Goal: Transaction & Acquisition: Purchase product/service

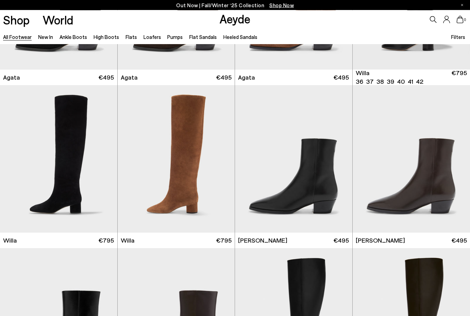
scroll to position [286, 0]
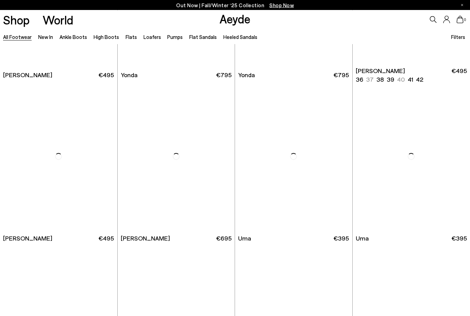
scroll to position [1591, 0]
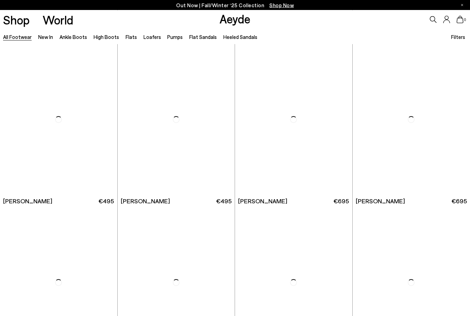
scroll to position [3747, 0]
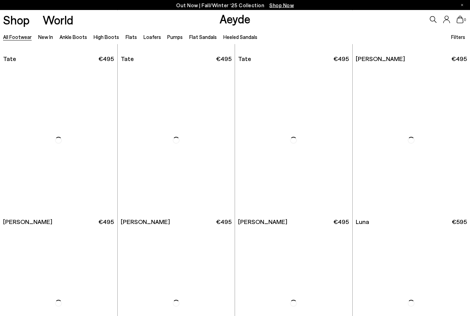
scroll to position [4541, 0]
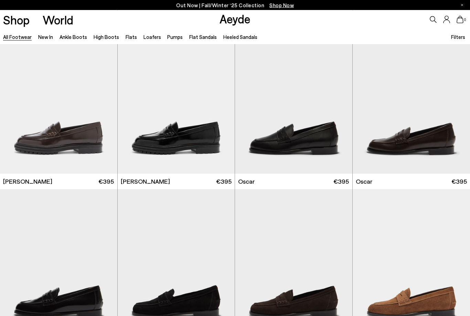
scroll to position [5560, 0]
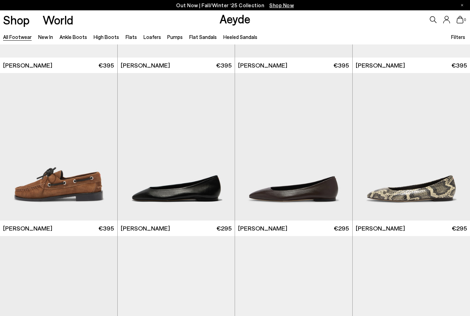
scroll to position [6036, 0]
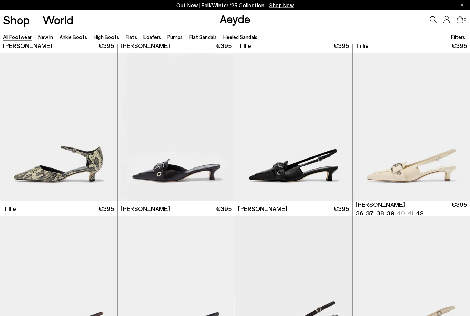
scroll to position [7010, 0]
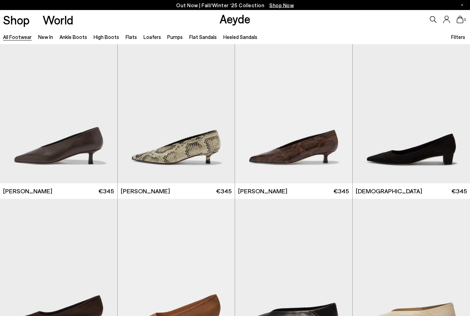
scroll to position [8013, 0]
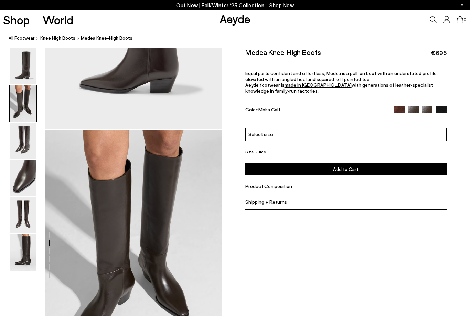
scroll to position [237, 0]
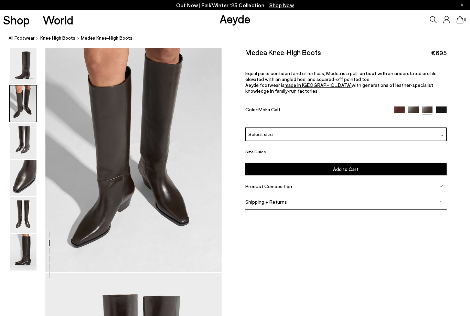
click at [23, 118] on img at bounding box center [23, 103] width 27 height 36
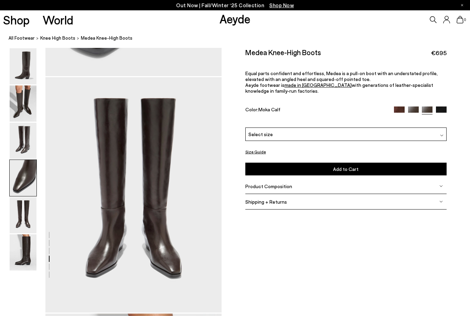
scroll to position [945, 0]
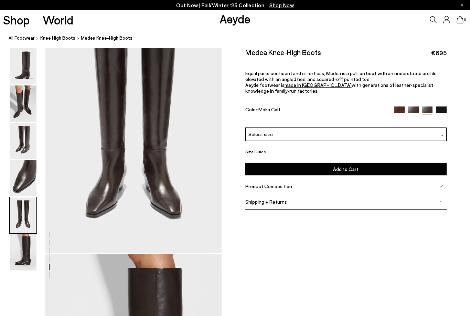
click at [27, 142] on img at bounding box center [23, 141] width 27 height 36
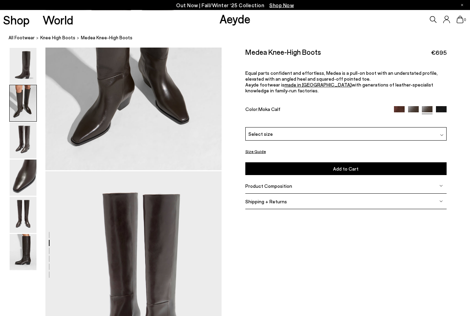
scroll to position [349, 0]
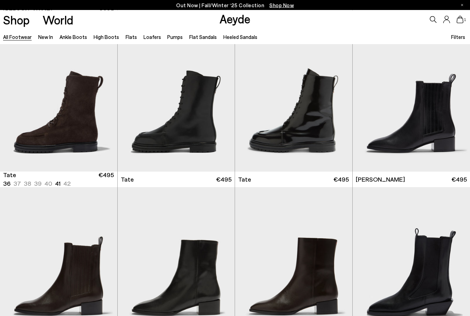
scroll to position [4421, 0]
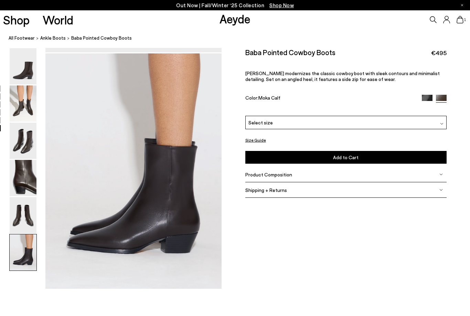
scroll to position [1177, 0]
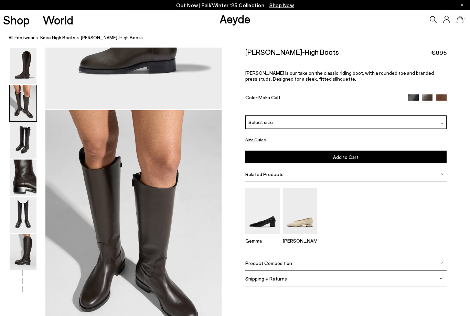
scroll to position [237, 0]
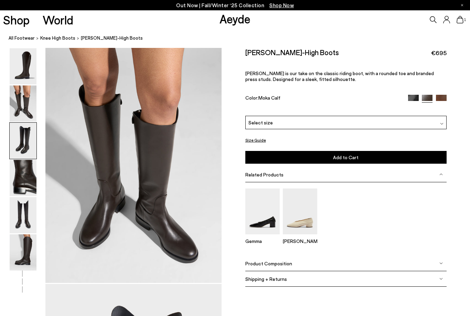
click at [30, 41] on link "All Footwear" at bounding box center [22, 37] width 26 height 7
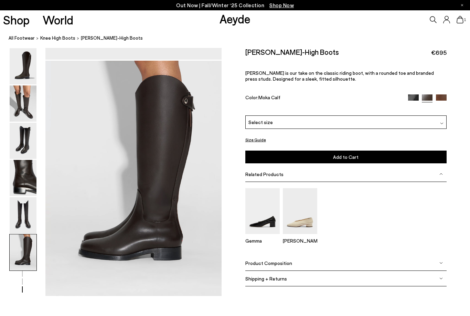
scroll to position [1170, 0]
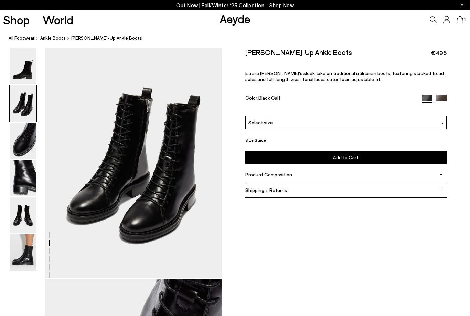
scroll to position [237, 0]
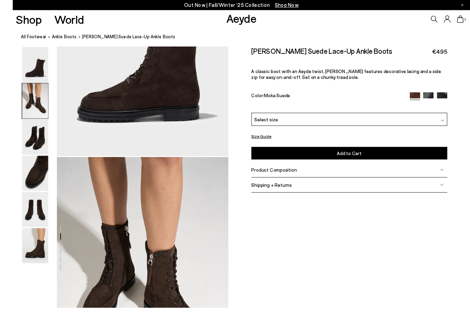
scroll to position [188, 0]
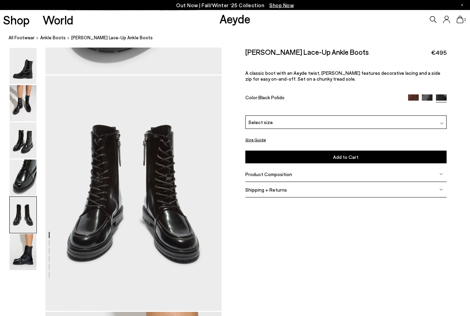
scroll to position [902, 0]
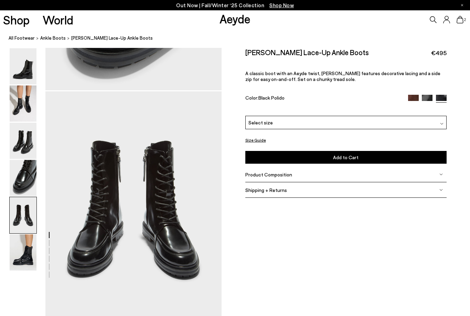
click at [414, 100] on img at bounding box center [413, 100] width 11 height 11
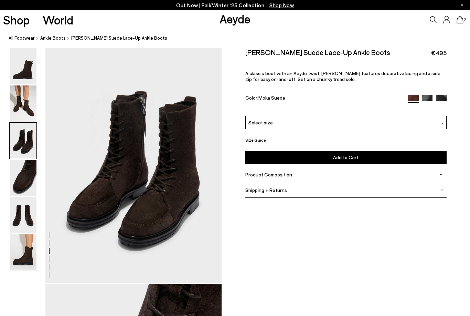
click at [27, 207] on img at bounding box center [23, 215] width 27 height 36
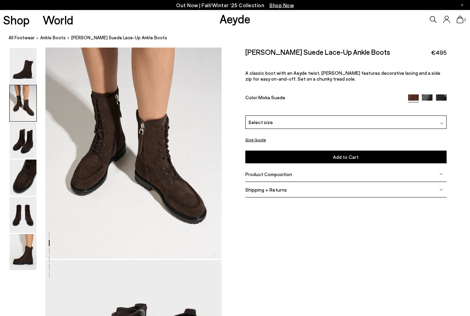
scroll to position [237, 0]
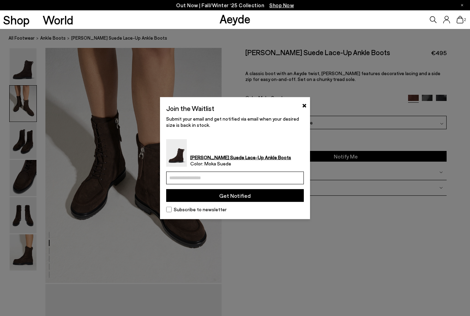
click at [250, 177] on input "email" at bounding box center [235, 178] width 138 height 13
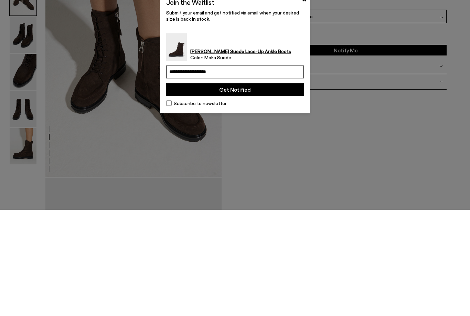
type input "**********"
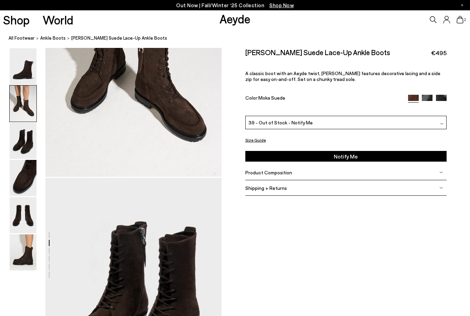
scroll to position [237, 0]
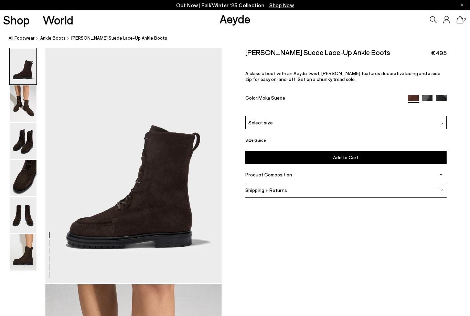
scroll to position [210, 0]
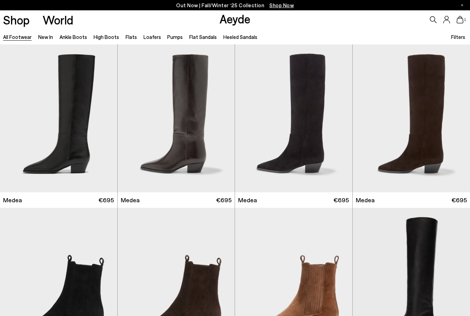
scroll to position [5017, 0]
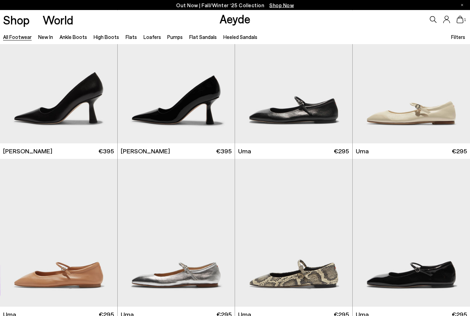
scroll to position [10359, 0]
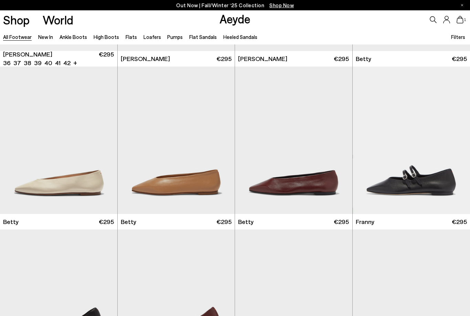
scroll to position [10953, 0]
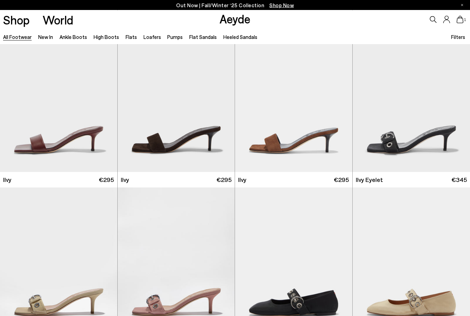
scroll to position [11864, 0]
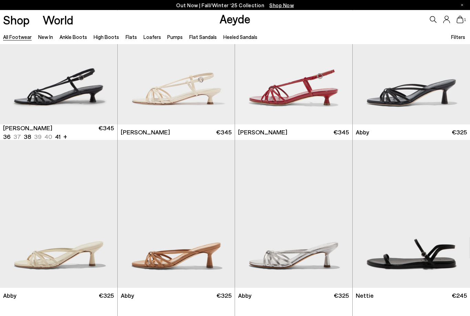
scroll to position [13739, 0]
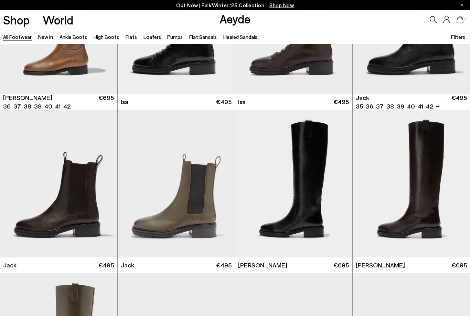
scroll to position [4009, 0]
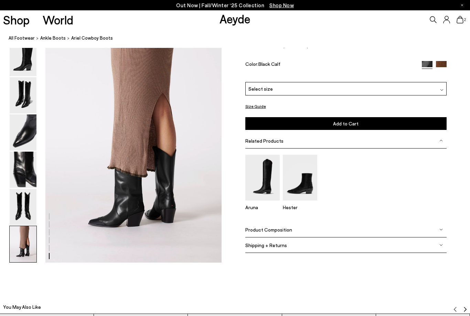
scroll to position [1229, 0]
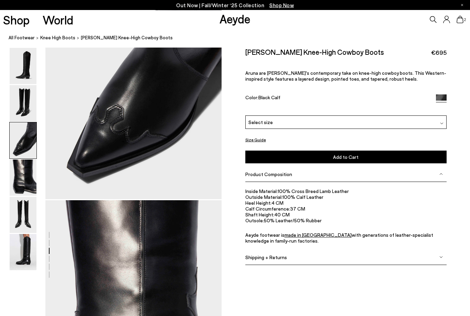
scroll to position [557, 0]
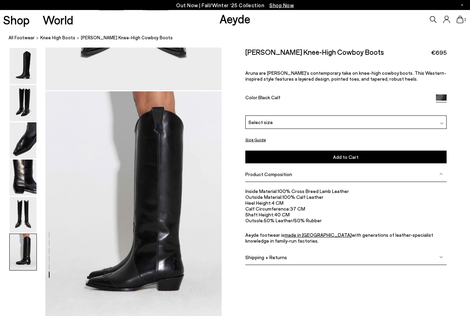
scroll to position [1138, 0]
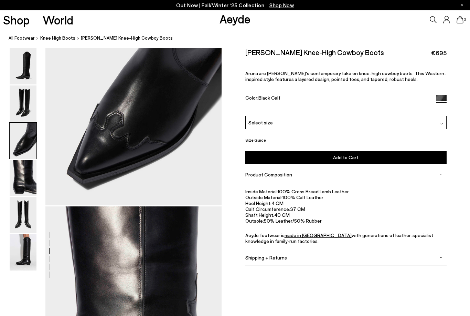
scroll to position [550, 0]
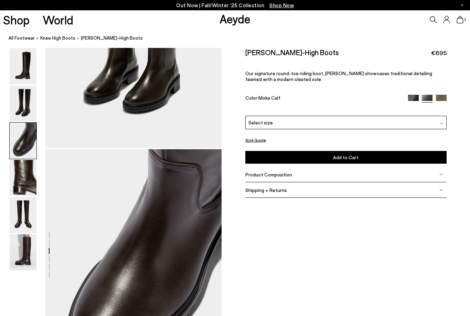
scroll to position [473, 0]
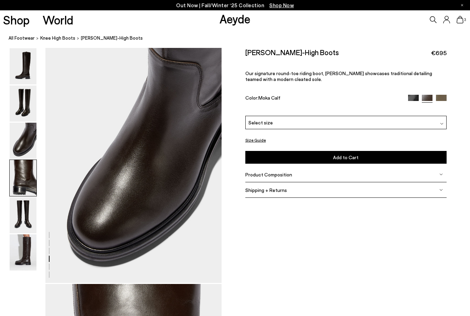
click at [21, 74] on img at bounding box center [23, 66] width 27 height 36
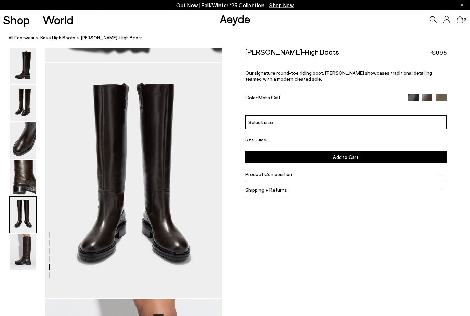
scroll to position [927, 0]
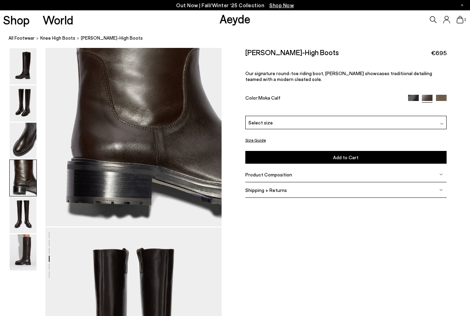
scroll to position [709, 0]
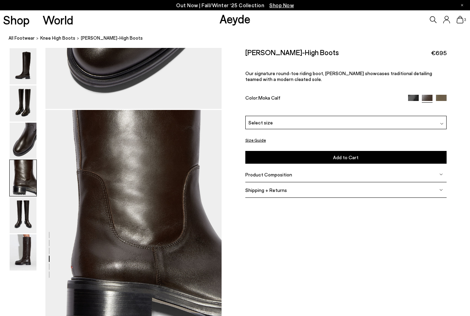
click at [23, 227] on img at bounding box center [23, 215] width 27 height 36
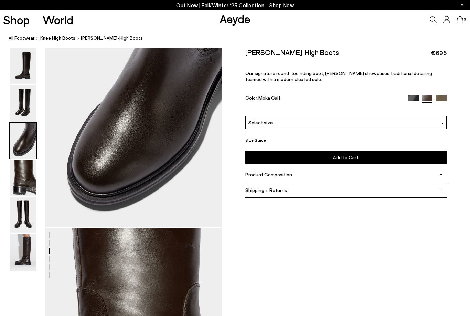
scroll to position [473, 0]
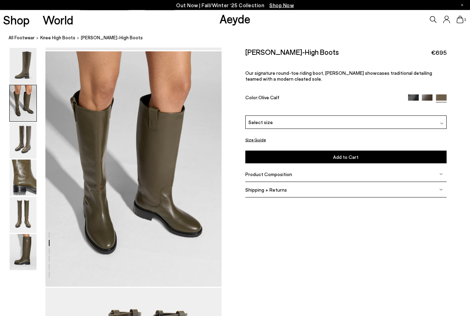
scroll to position [237, 0]
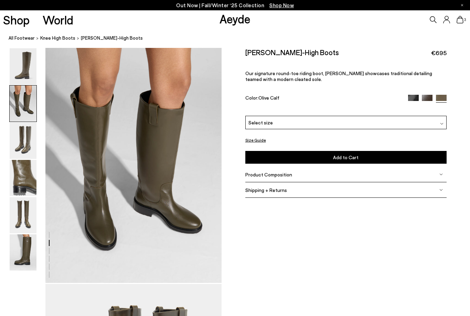
click at [465, 20] on span "3" at bounding box center [465, 20] width 3 height 4
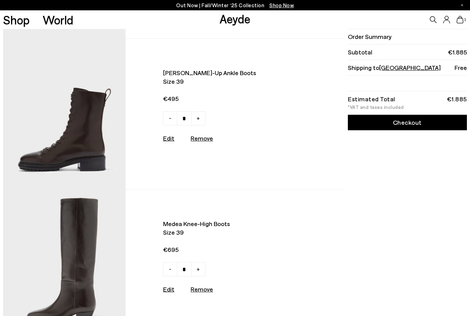
scroll to position [141, 0]
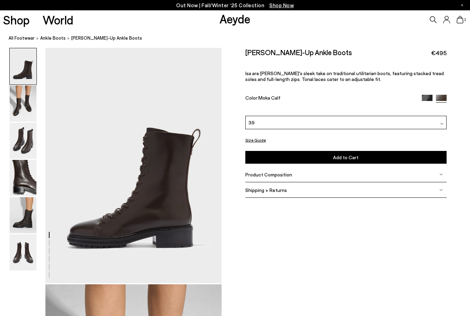
click at [27, 146] on img at bounding box center [23, 141] width 27 height 36
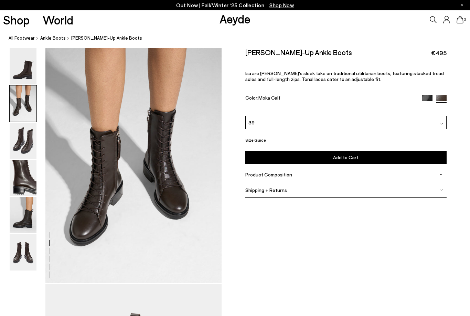
scroll to position [235, 0]
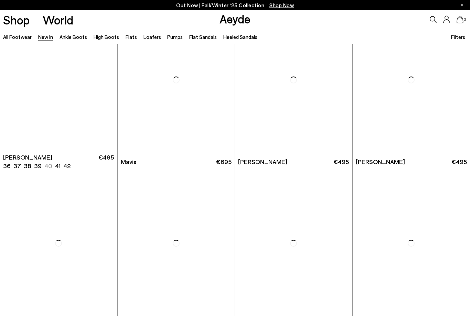
scroll to position [853, 0]
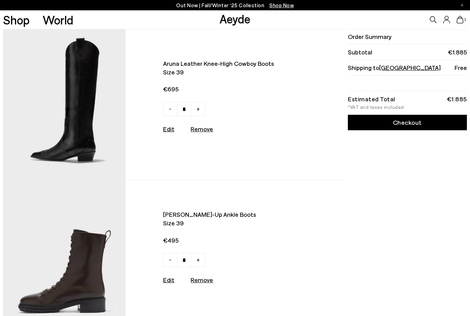
type input "*"
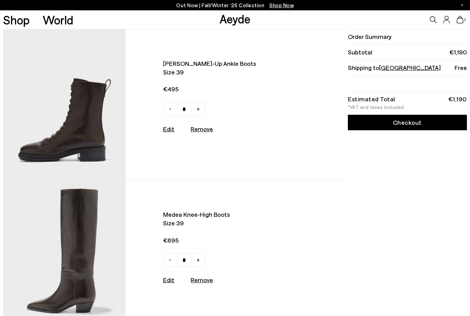
type input "*"
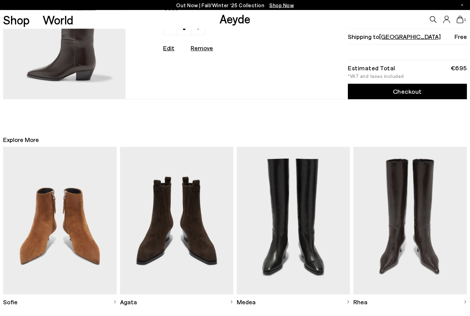
scroll to position [81, 0]
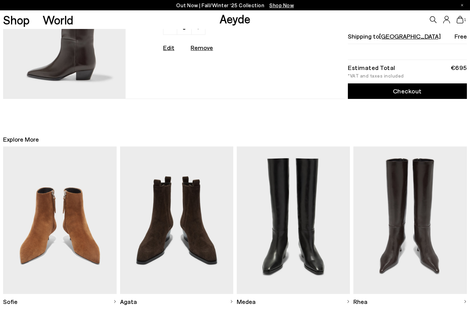
click at [440, 220] on img at bounding box center [411, 219] width 114 height 147
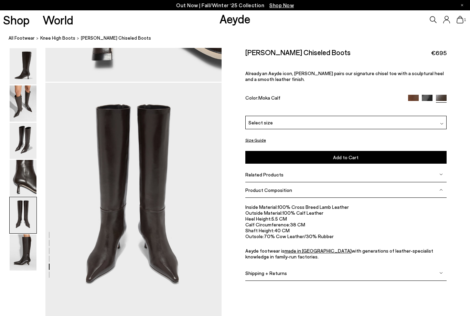
scroll to position [910, 0]
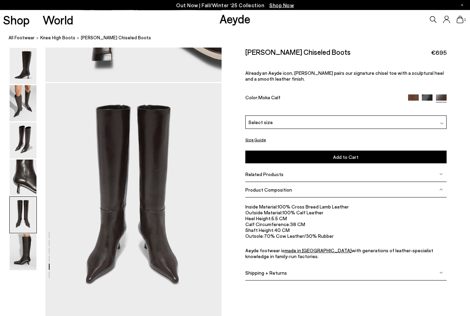
click at [460, 19] on icon at bounding box center [460, 20] width 7 height 8
